Goal: Transaction & Acquisition: Purchase product/service

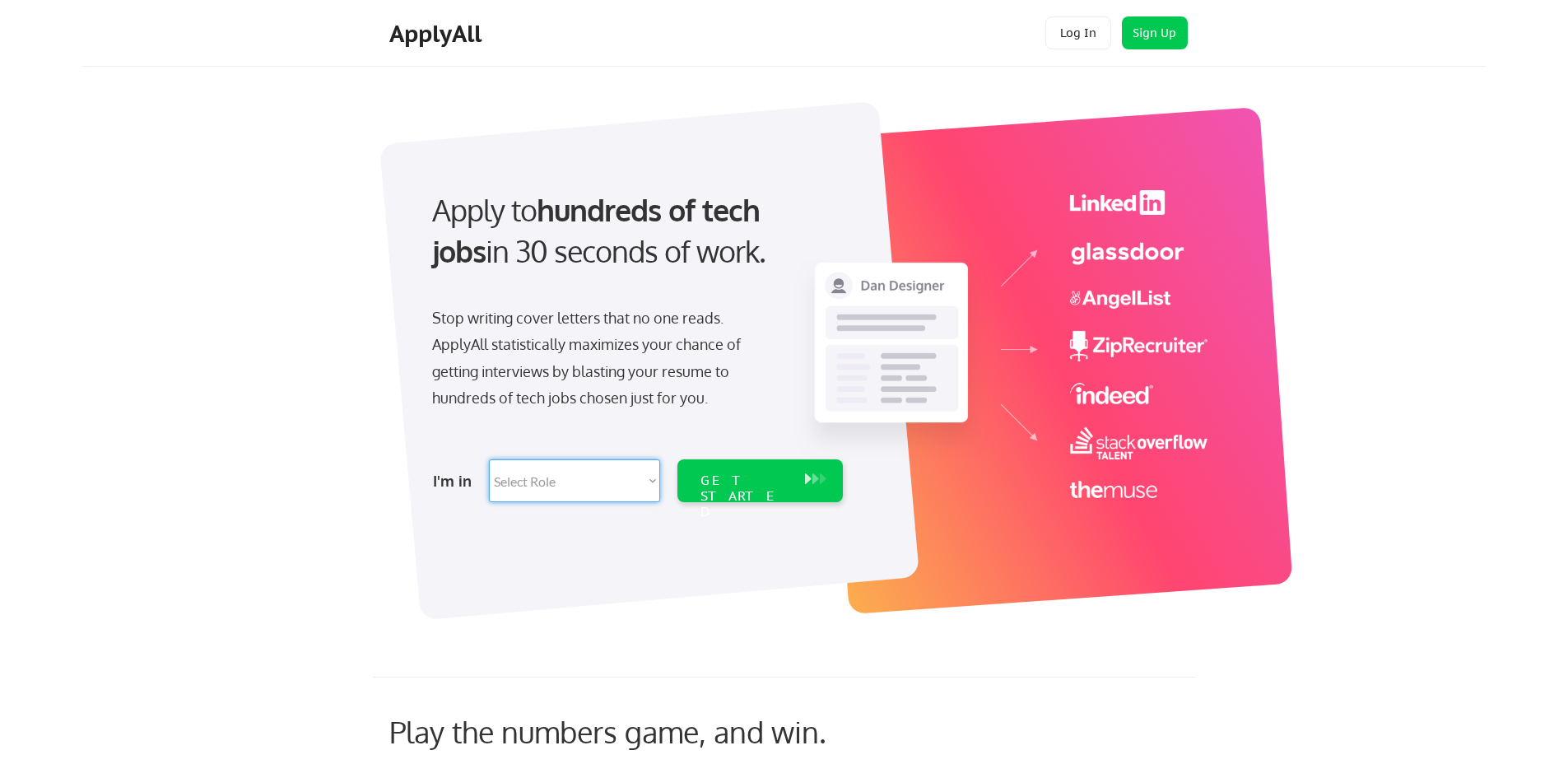
click at [623, 487] on select "Select Role Software Engineering Product Management Customer Success Sales UI/U…" at bounding box center [574, 481] width 171 height 43
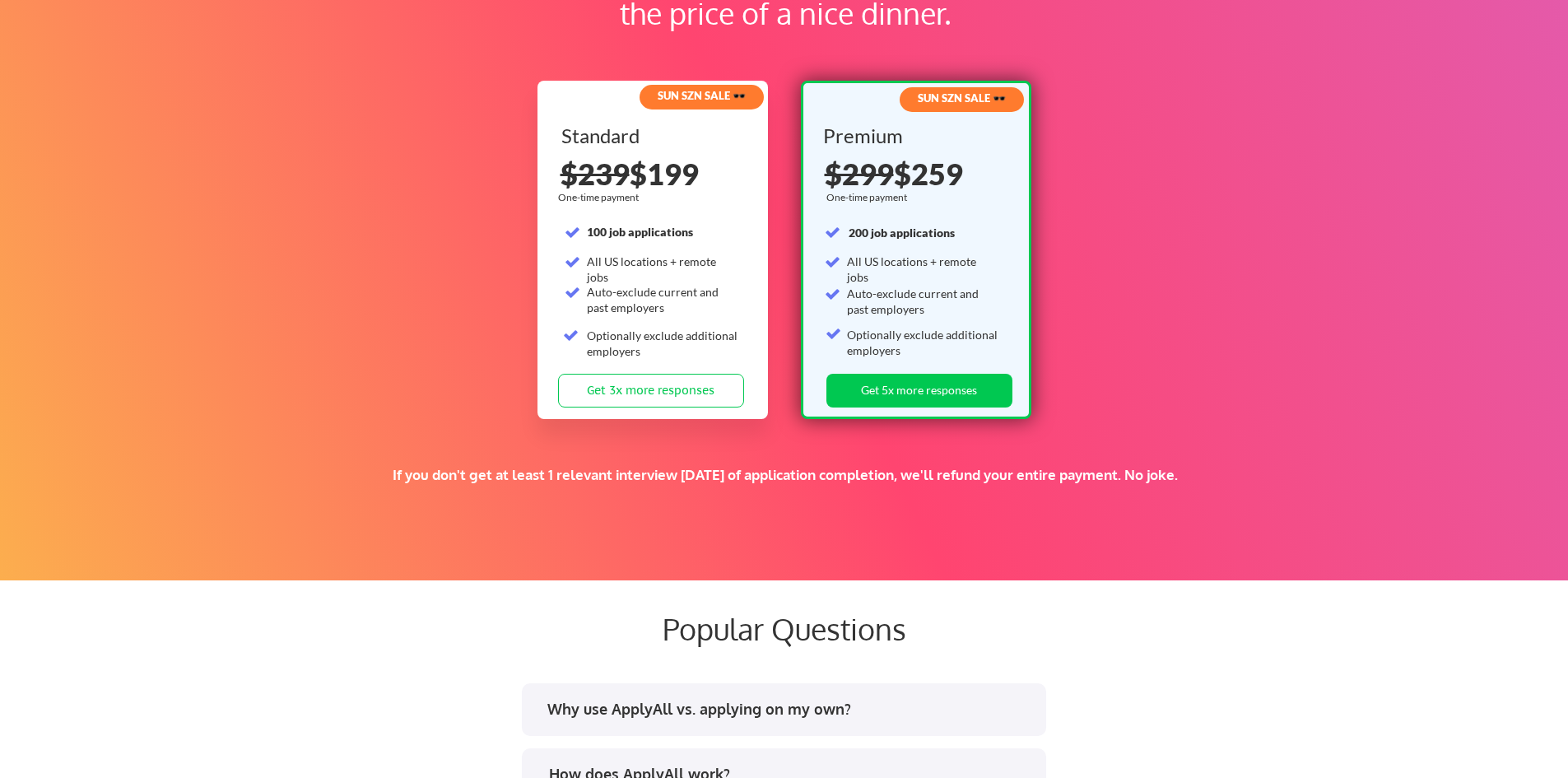
scroll to position [2470, 0]
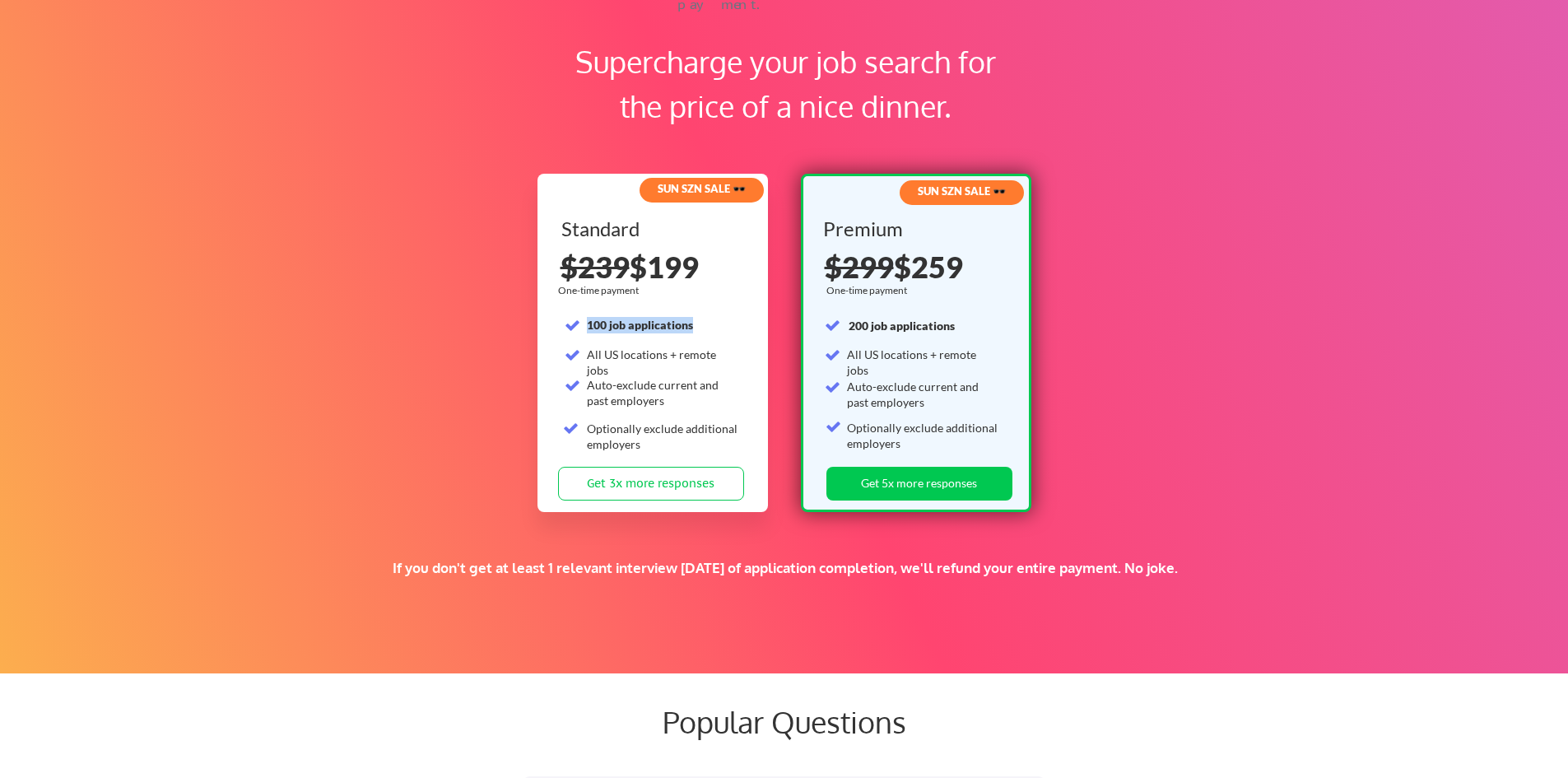
drag, startPoint x: 704, startPoint y: 331, endPoint x: 587, endPoint y: 328, distance: 117.0
click at [587, 328] on div "100 job applications" at bounding box center [663, 325] width 152 height 16
drag, startPoint x: 715, startPoint y: 273, endPoint x: 655, endPoint y: 274, distance: 60.0
click at [655, 274] on div "$239 $199" at bounding box center [653, 267] width 186 height 30
drag, startPoint x: 977, startPoint y: 331, endPoint x: 847, endPoint y: 331, distance: 130.0
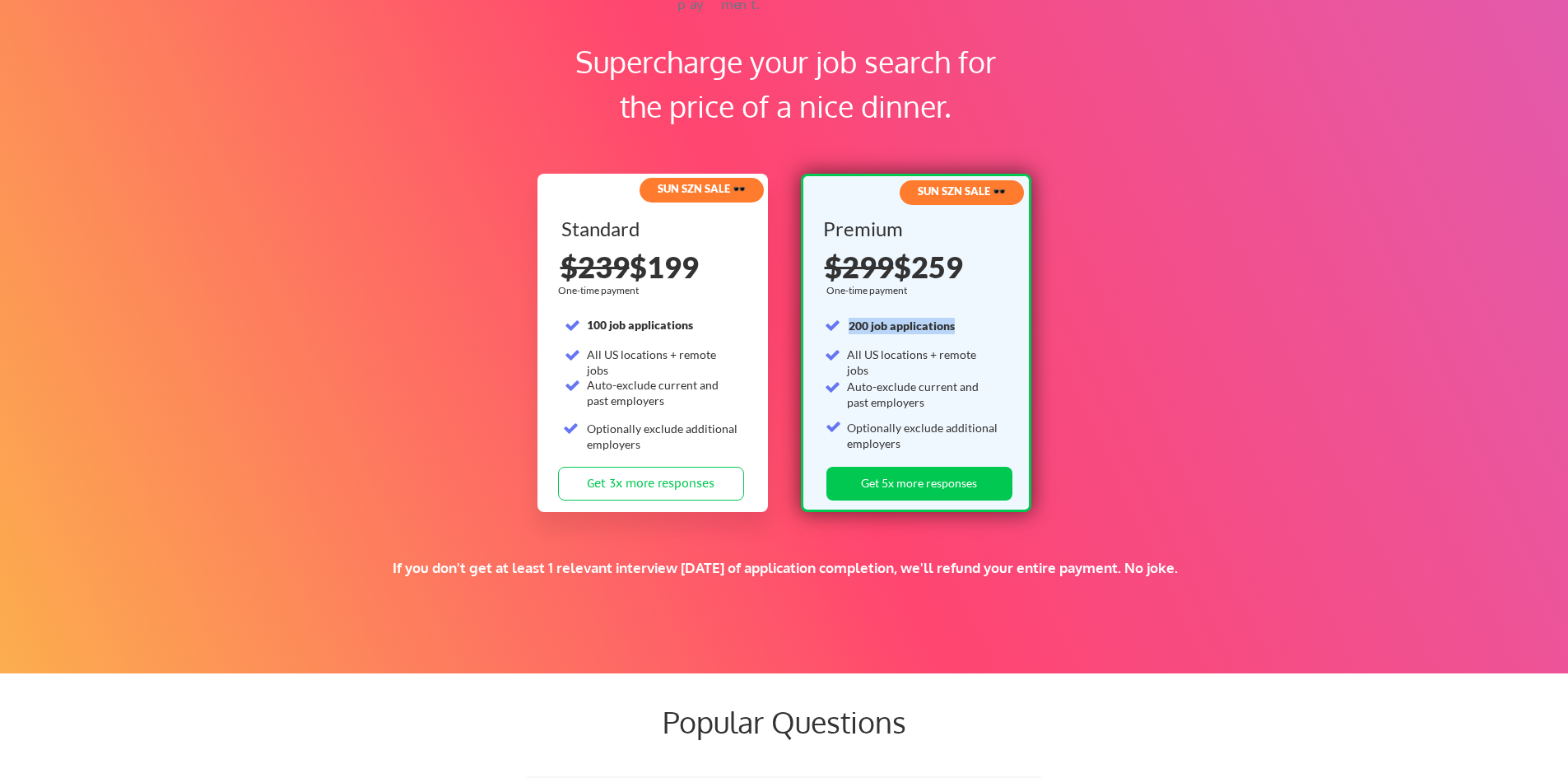
click at [847, 331] on div "Premium One-time payment 200 job applications All US locations + remote jobs Au…" at bounding box center [916, 343] width 186 height 248
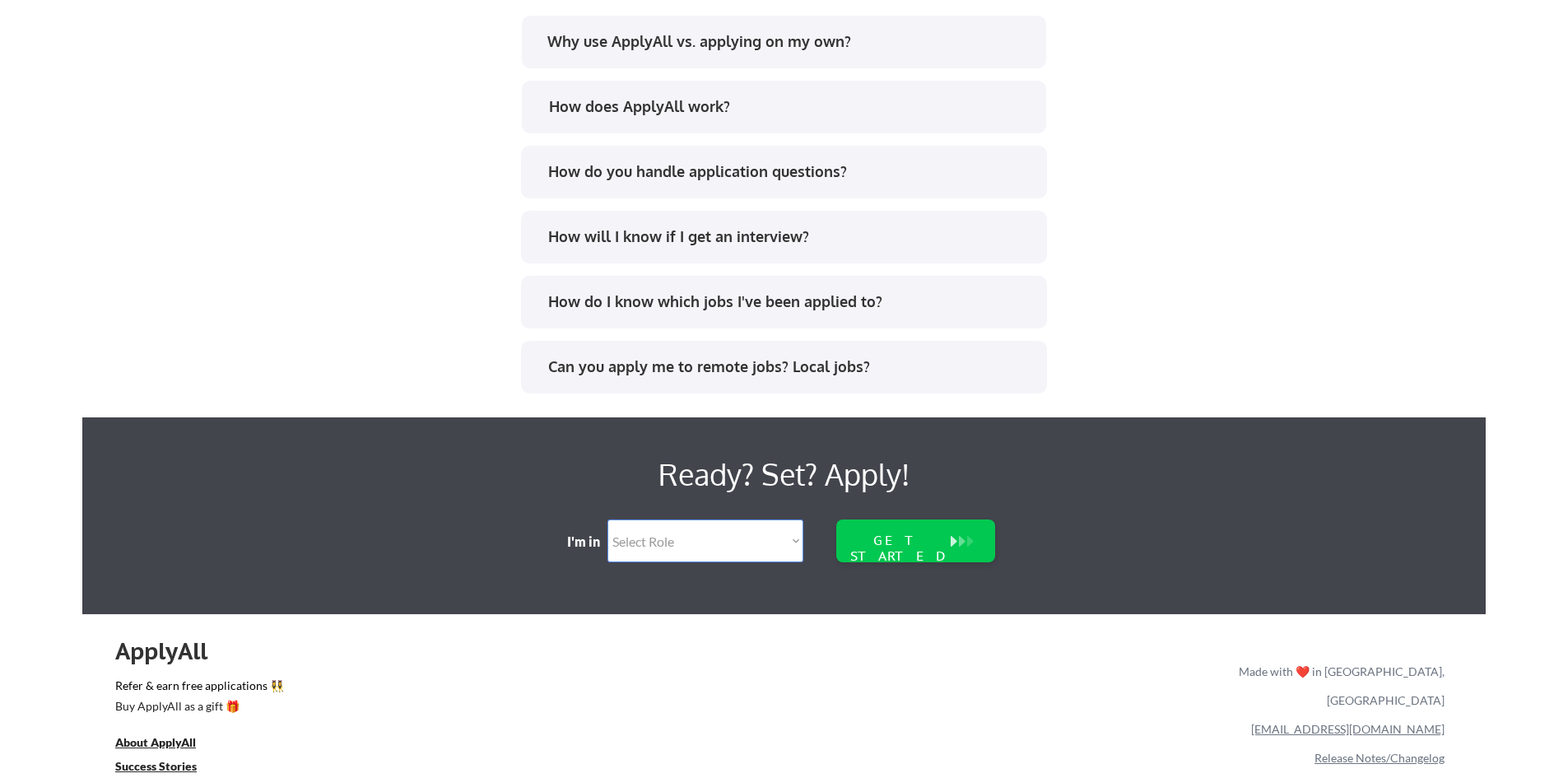
scroll to position [3340, 0]
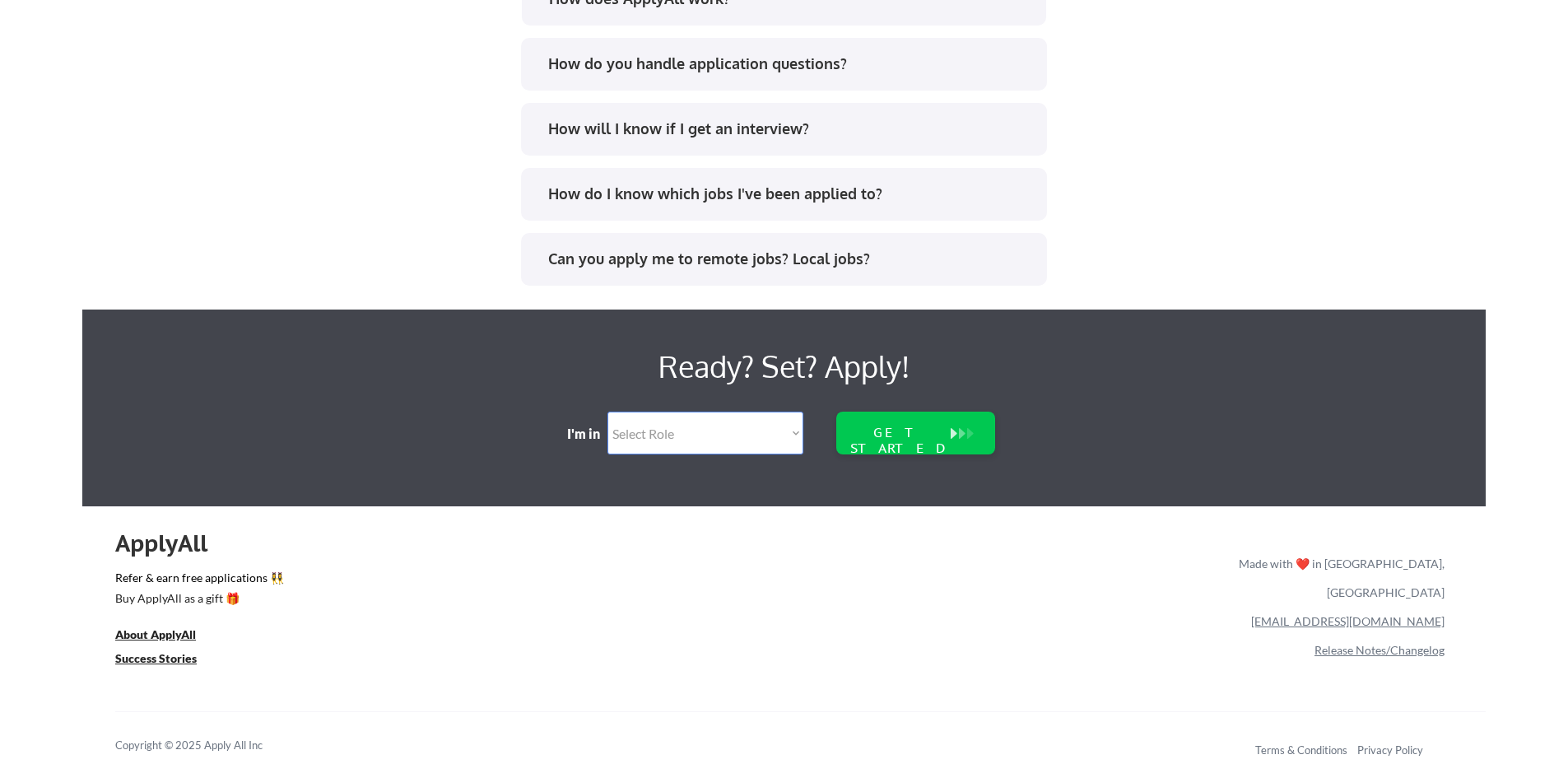
click at [683, 442] on select "Select Role Software Engineering Product Management Customer Success Sales UI/U…" at bounding box center [705, 433] width 196 height 43
click at [345, 377] on div "Ready? Set? Apply!" at bounding box center [784, 366] width 943 height 48
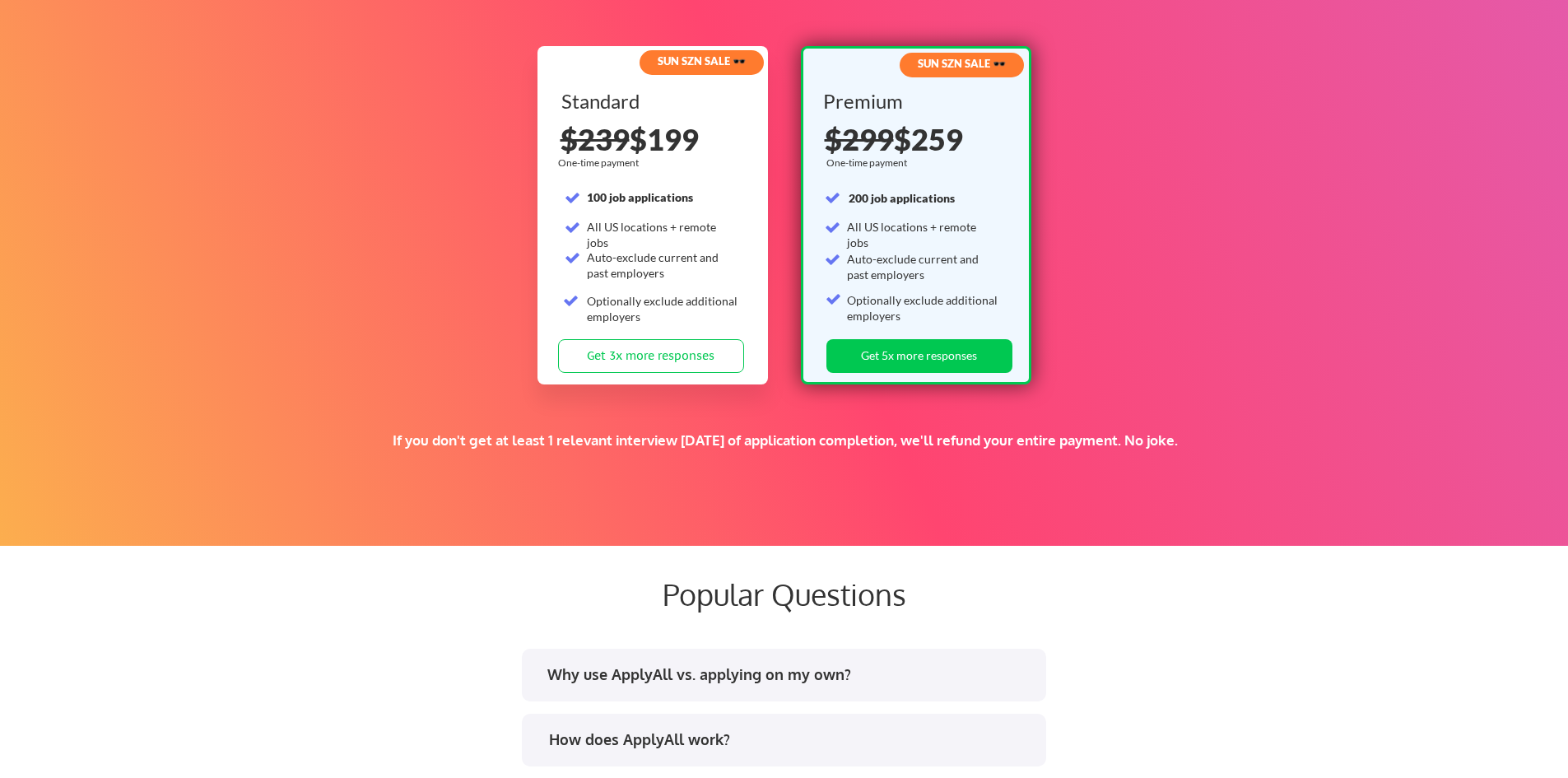
scroll to position [2928, 0]
